Goal: Navigation & Orientation: Find specific page/section

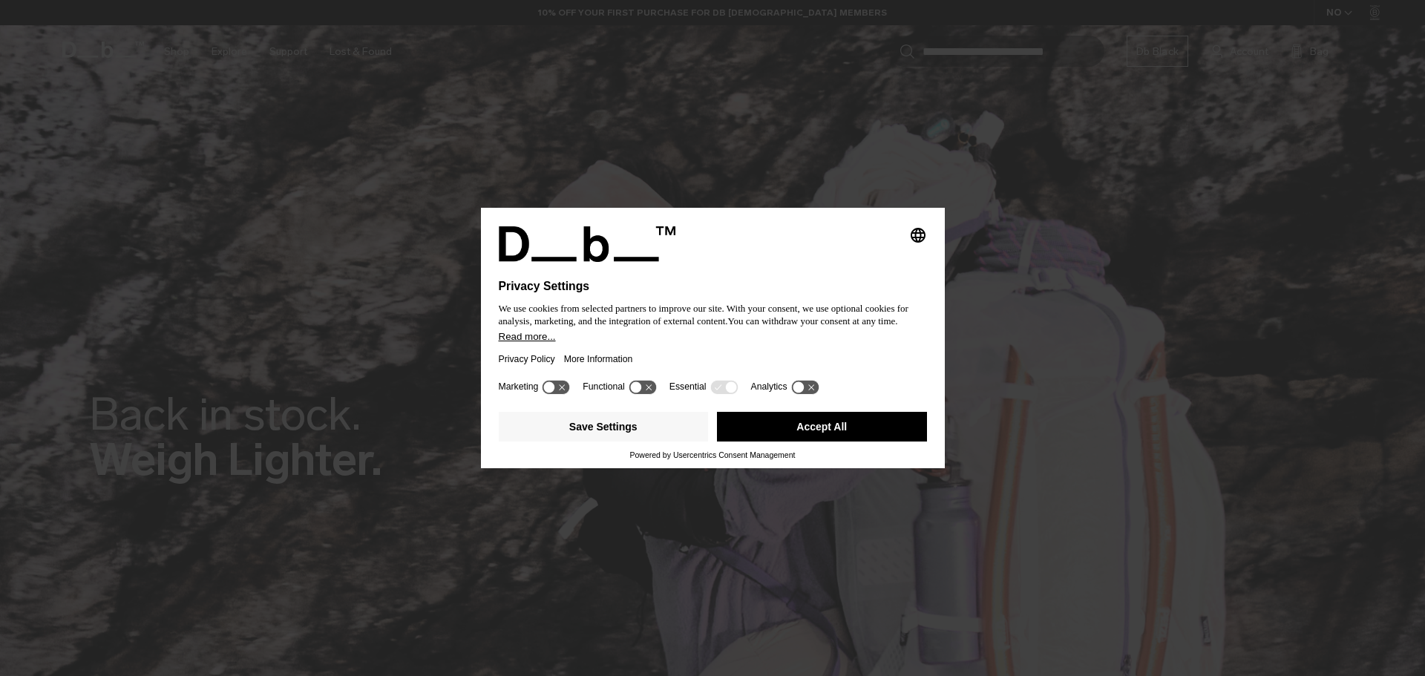
drag, startPoint x: 0, startPoint y: 0, endPoint x: 707, endPoint y: 347, distance: 787.8
click at [707, 347] on div "Privacy Policy More Information" at bounding box center [713, 359] width 428 height 34
click at [797, 430] on button "Accept All" at bounding box center [822, 427] width 210 height 30
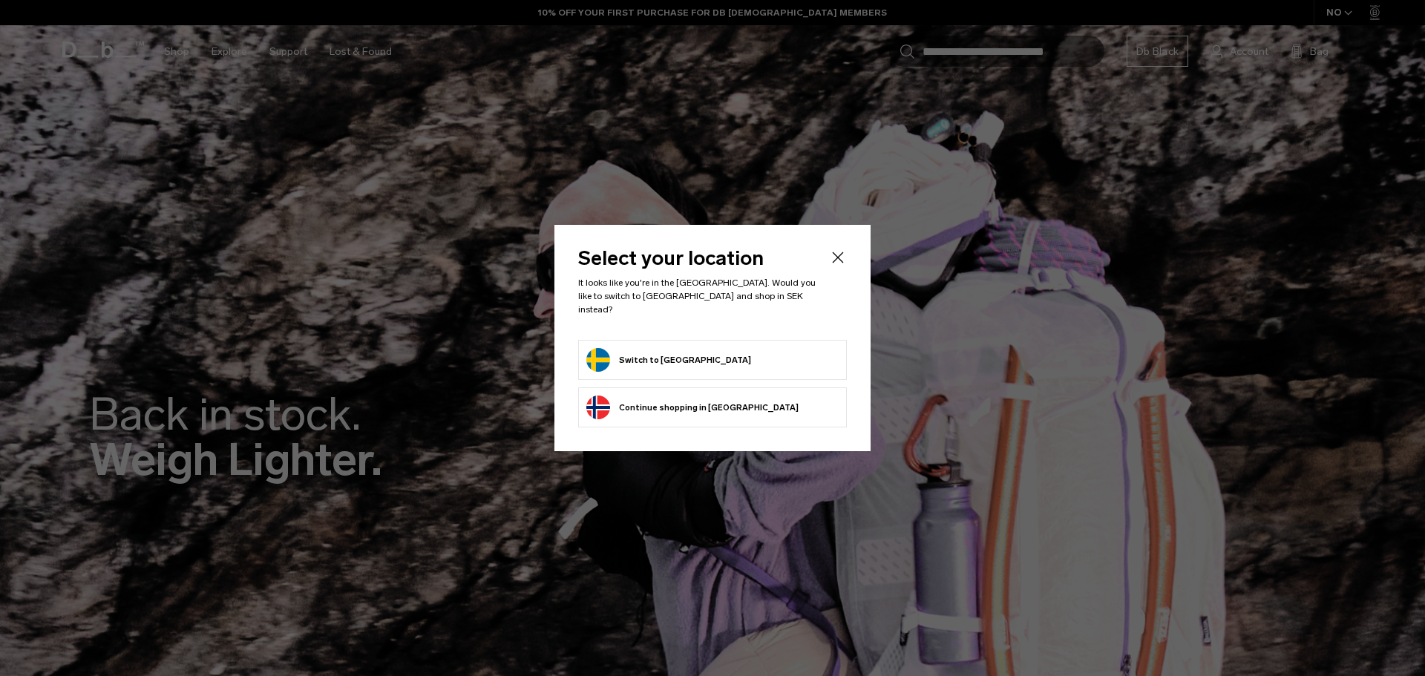
click at [643, 350] on button "Switch to Sweden" at bounding box center [668, 360] width 165 height 24
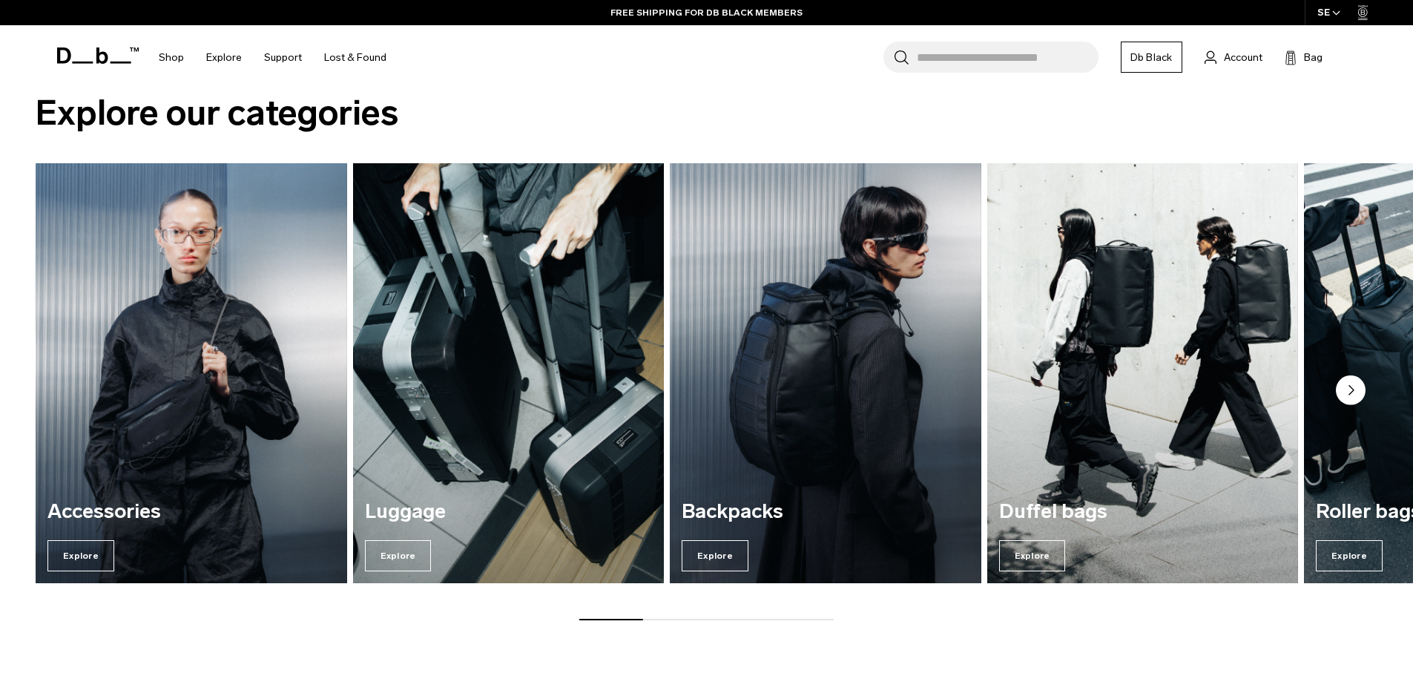
scroll to position [2003, 0]
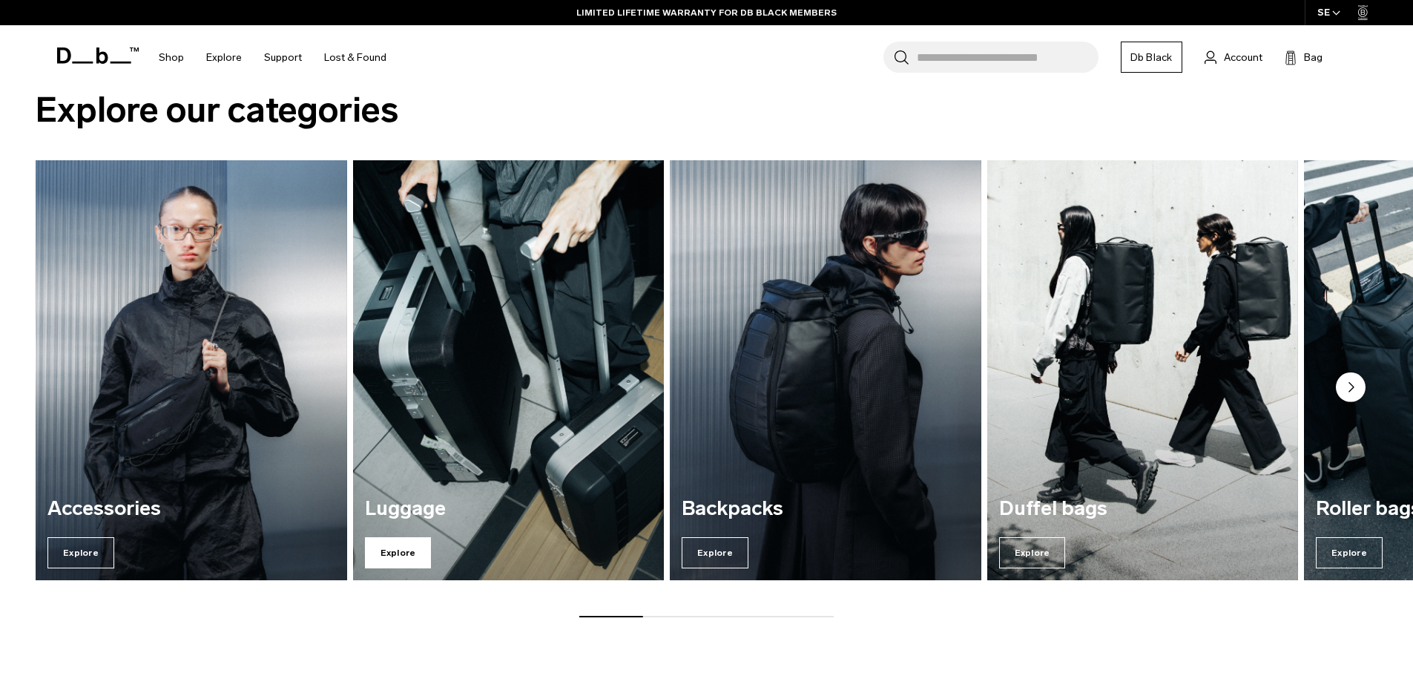
click at [395, 553] on span "Explore" at bounding box center [398, 552] width 67 height 31
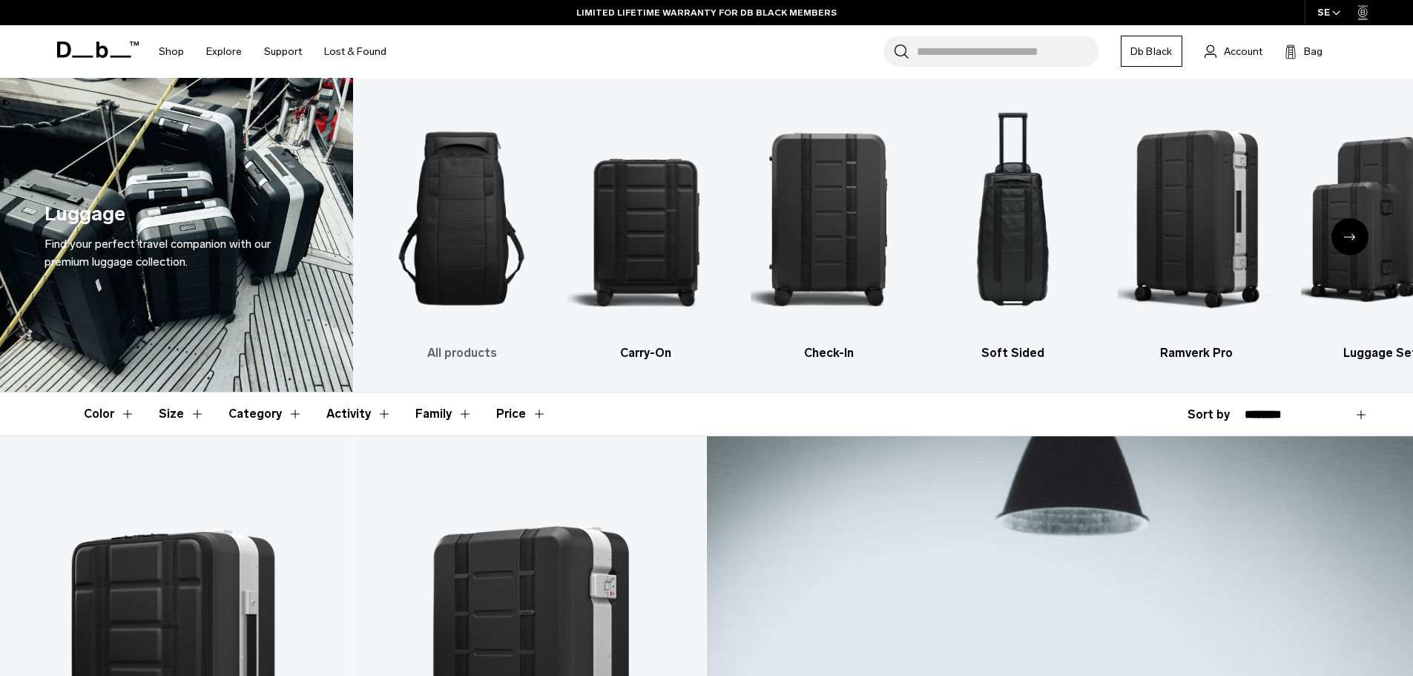
click at [456, 211] on img "1 / 6" at bounding box center [462, 218] width 158 height 237
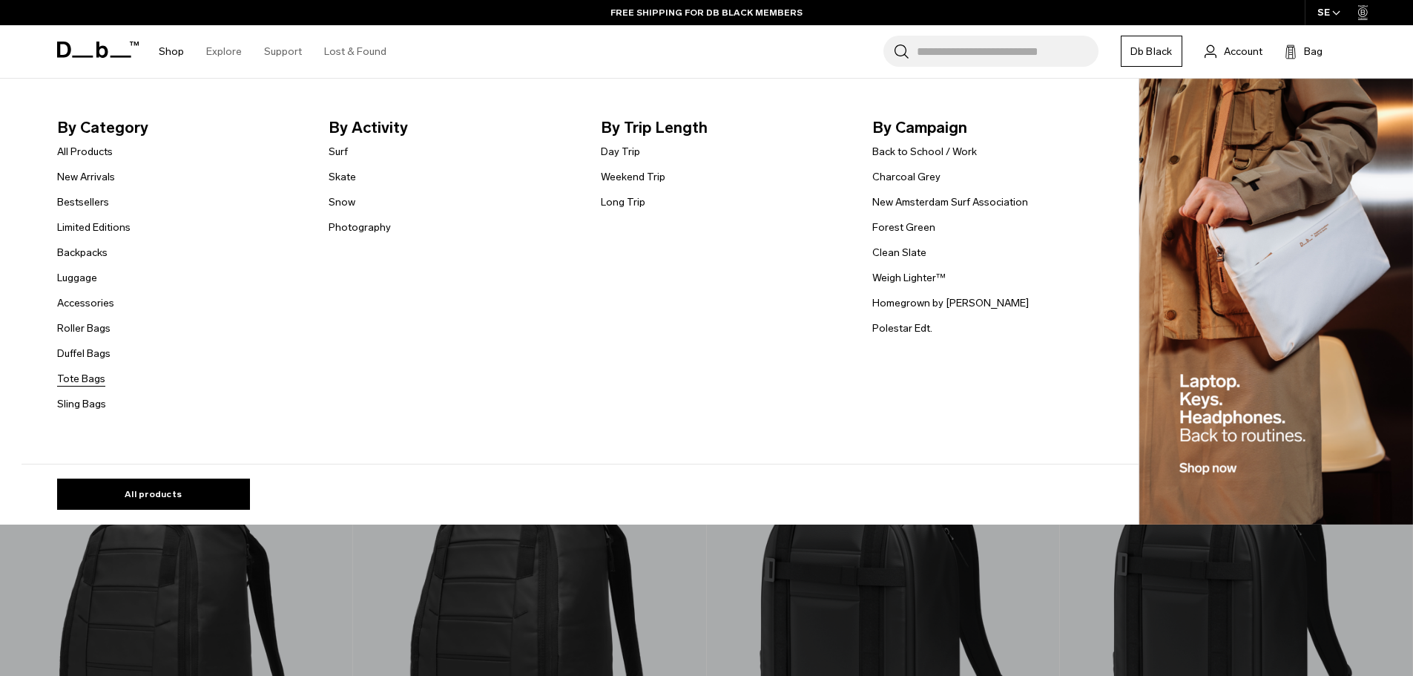
click at [91, 381] on link "Tote Bags" at bounding box center [81, 379] width 48 height 16
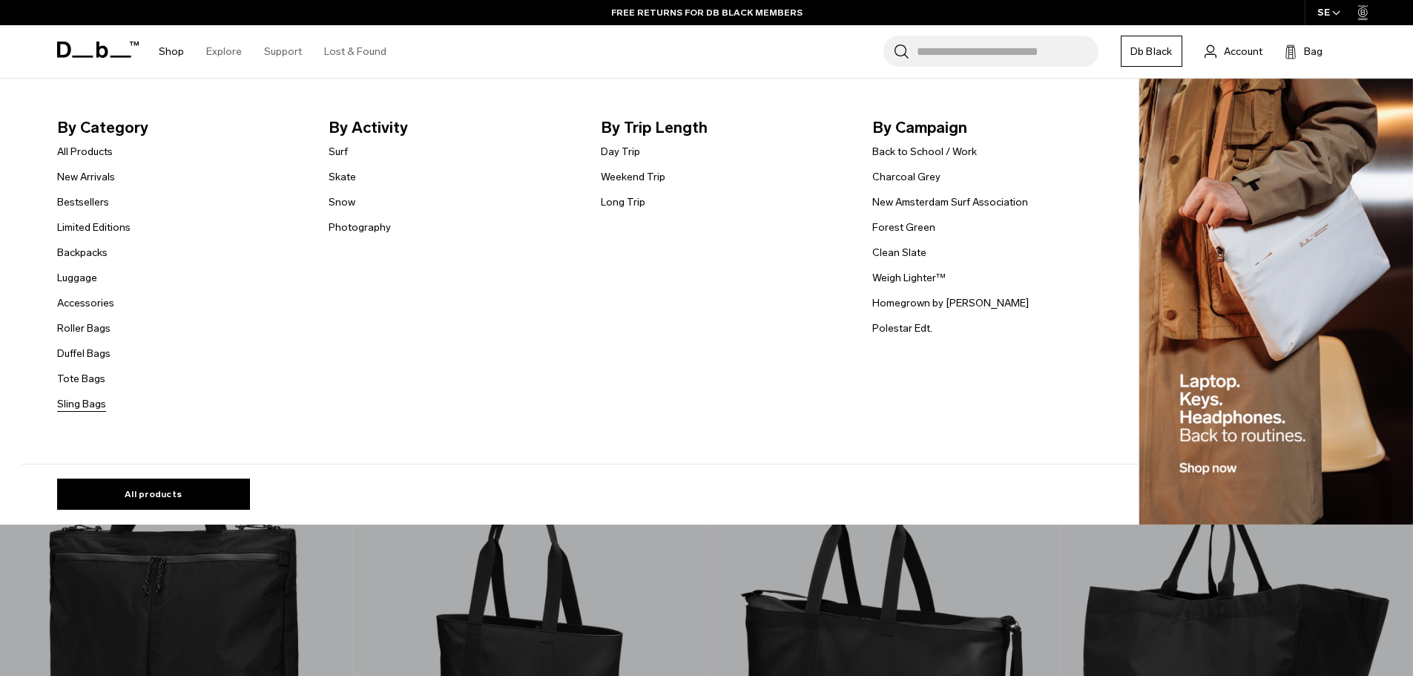
click at [92, 405] on link "Sling Bags" at bounding box center [81, 404] width 49 height 16
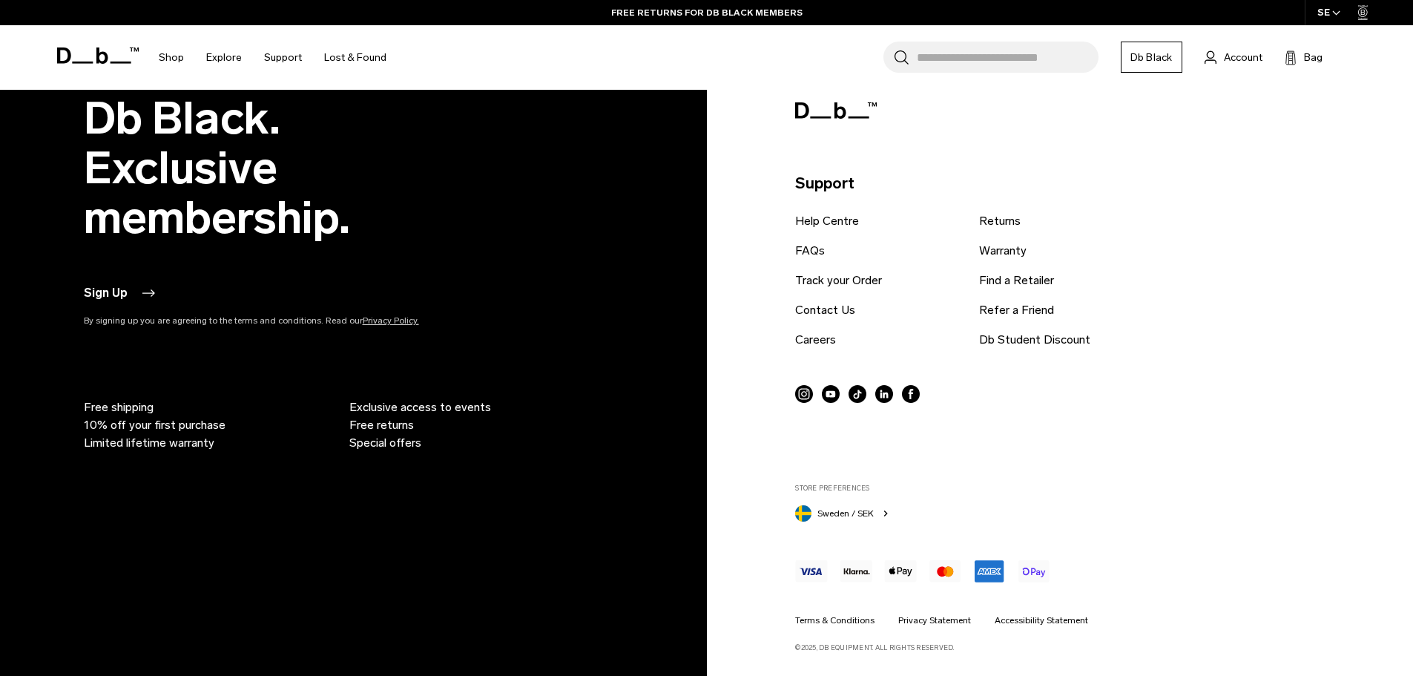
scroll to position [4485, 0]
